Goal: Communication & Community: Connect with others

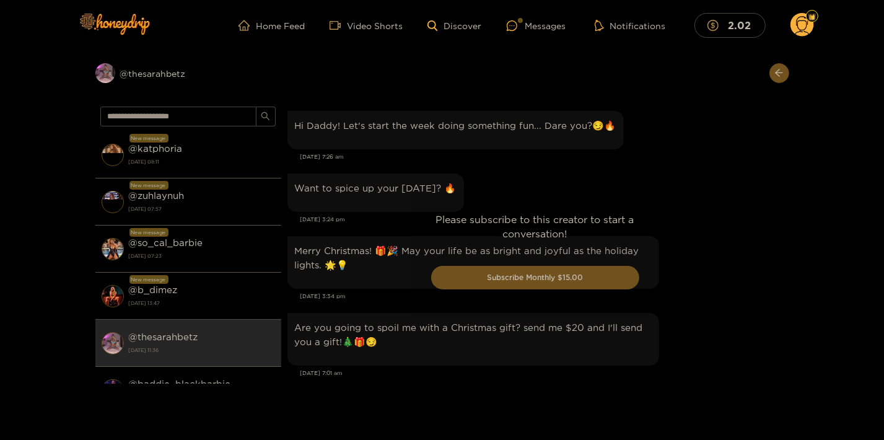
scroll to position [1554, 0]
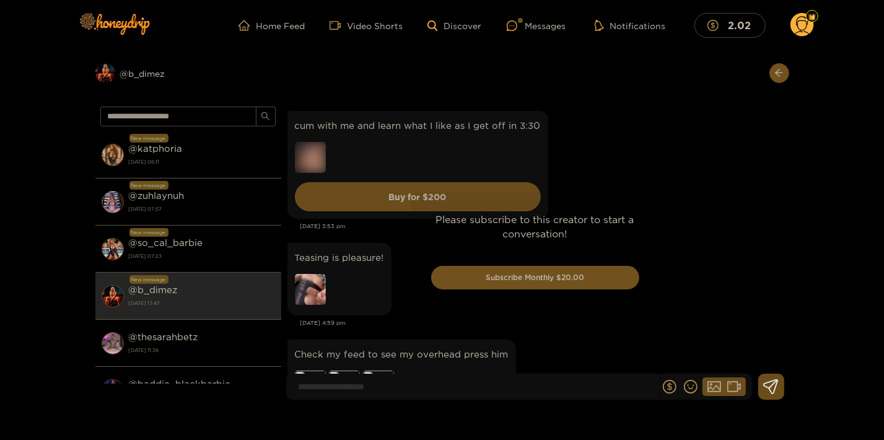
scroll to position [2764, 0]
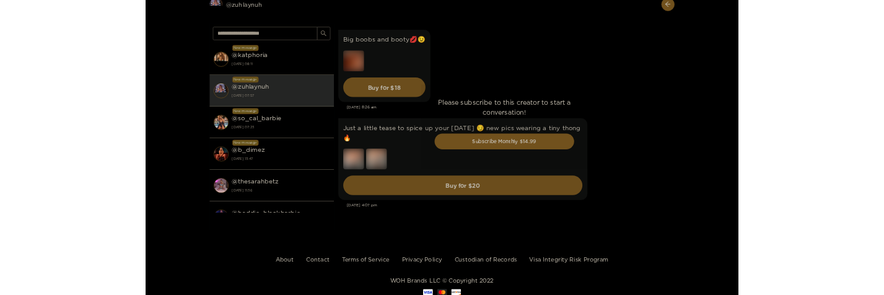
scroll to position [5563, 0]
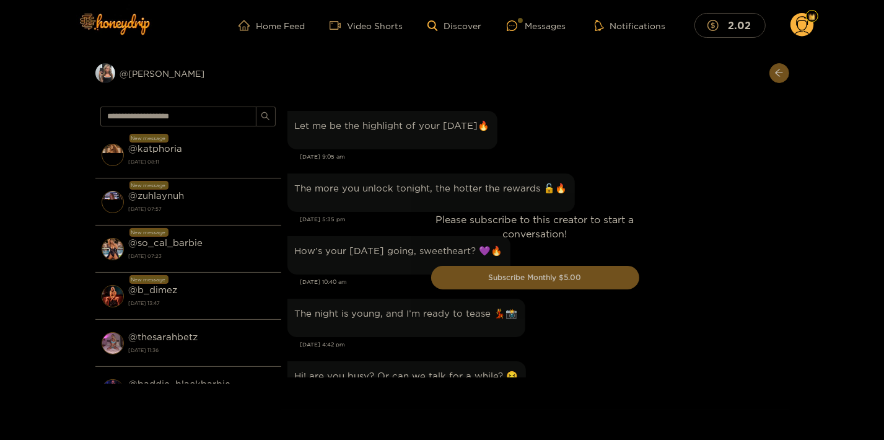
scroll to position [1328, 0]
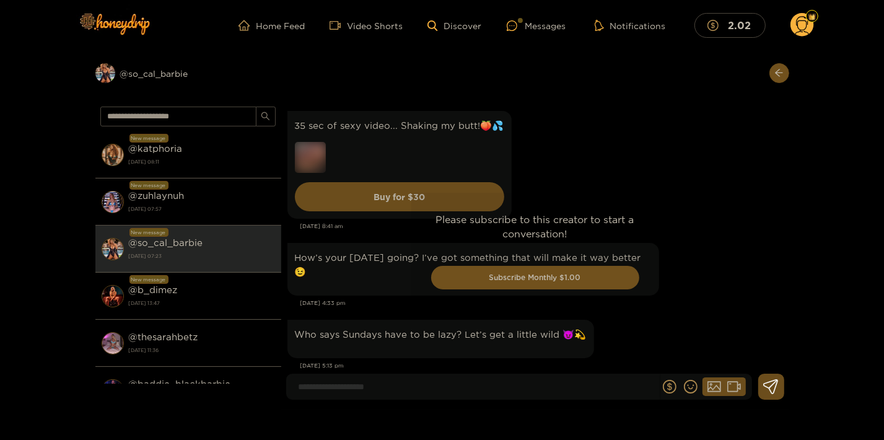
scroll to position [3166, 0]
